Goal: Transaction & Acquisition: Purchase product/service

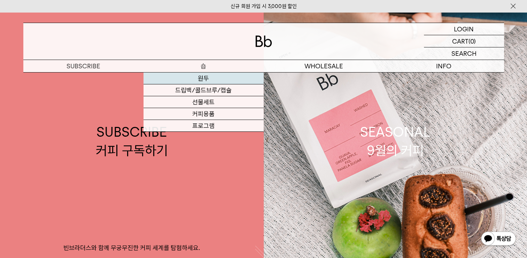
click at [204, 76] on link "원두" at bounding box center [204, 78] width 120 height 12
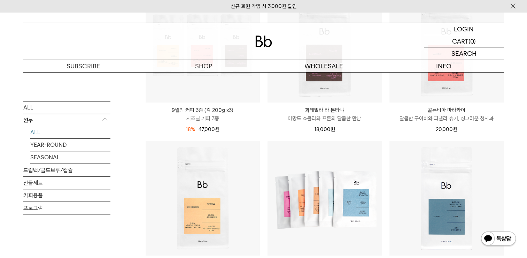
scroll to position [314, 0]
click at [58, 157] on link "SEASONAL" at bounding box center [70, 157] width 80 height 12
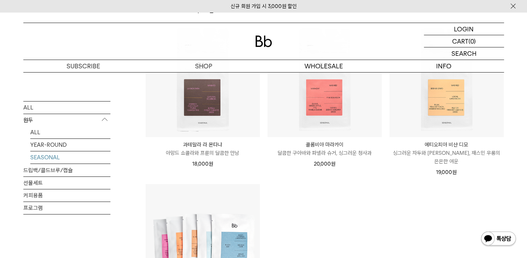
scroll to position [244, 0]
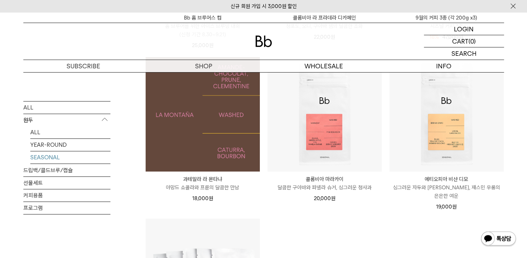
click at [207, 135] on img at bounding box center [203, 114] width 114 height 114
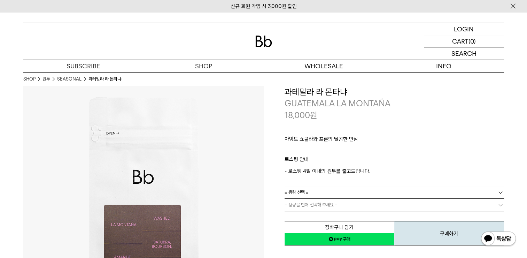
click at [501, 191] on b at bounding box center [500, 192] width 7 height 7
click at [458, 203] on li "200g" at bounding box center [398, 205] width 213 height 13
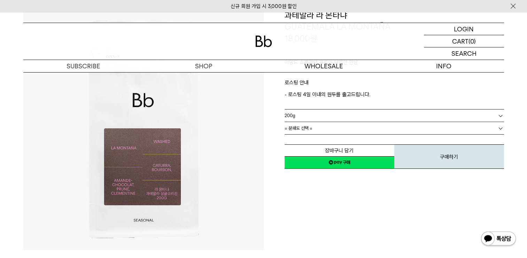
scroll to position [35, 0]
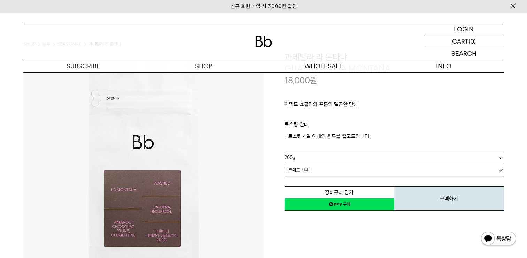
click at [503, 169] on b at bounding box center [500, 170] width 7 height 7
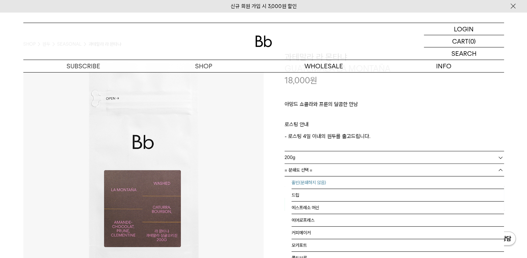
click at [429, 187] on li "홀빈(분쇄하지 않음)" at bounding box center [398, 182] width 213 height 13
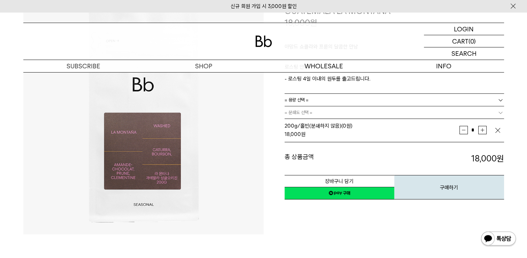
scroll to position [105, 0]
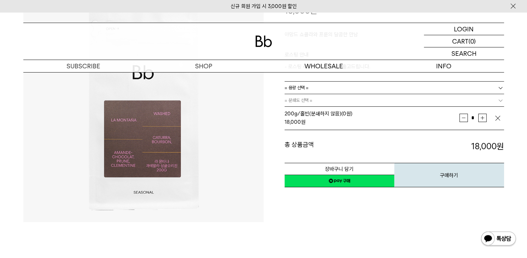
click at [345, 181] on link "네이버페이 구매하기" at bounding box center [340, 181] width 110 height 13
